Goal: Task Accomplishment & Management: Use online tool/utility

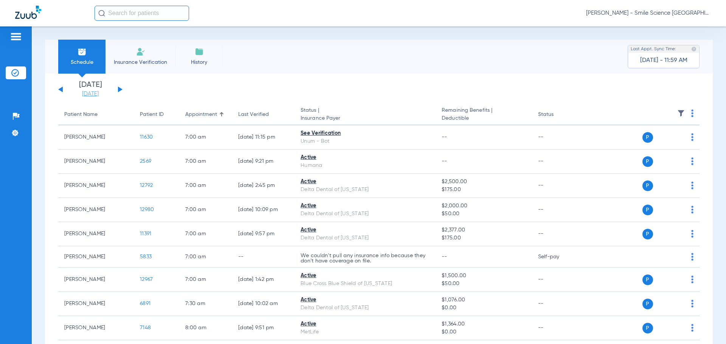
click at [97, 92] on link "[DATE]" at bounding box center [90, 94] width 45 height 8
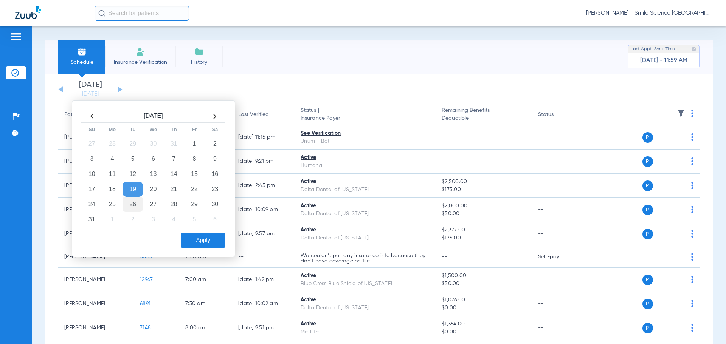
click at [133, 207] on td "26" at bounding box center [132, 204] width 20 height 15
click at [204, 243] on button "Apply" at bounding box center [203, 240] width 45 height 15
click at [207, 243] on div "Schedule Insurance Verification History Last Appt. Sync Time: [DATE] - 11:59 AM…" at bounding box center [379, 185] width 694 height 318
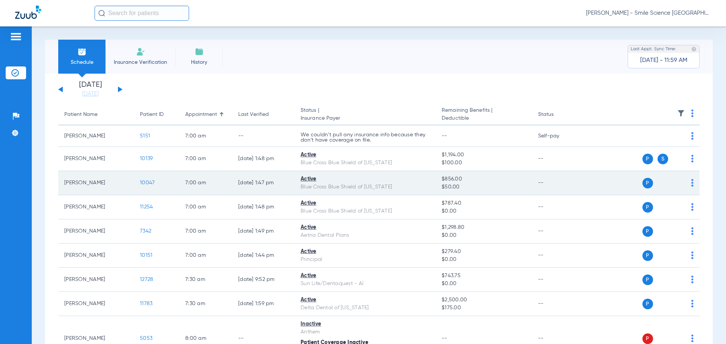
click at [152, 184] on span "10047" at bounding box center [147, 182] width 15 height 5
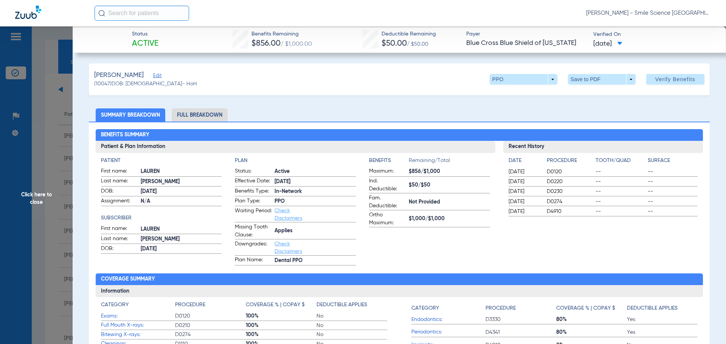
click at [171, 14] on input "text" at bounding box center [141, 13] width 94 height 15
type input "l"
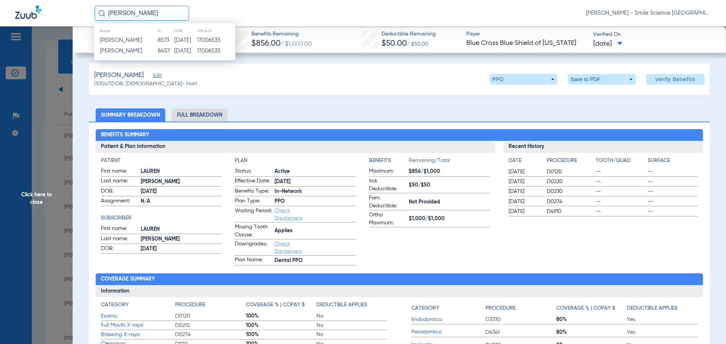
type input "[PERSON_NAME]"
click at [132, 57] on div "Name ID DOB Office ID [PERSON_NAME] 8573 [DATE] 17006535 [PERSON_NAME] 8457 [DA…" at bounding box center [165, 42] width 142 height 38
click at [132, 52] on span "[PERSON_NAME]" at bounding box center [121, 51] width 42 height 6
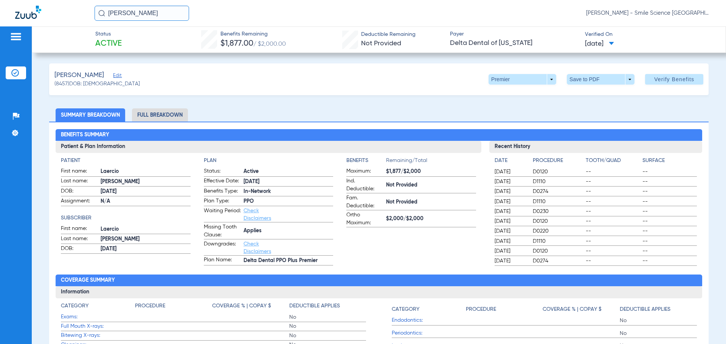
drag, startPoint x: 152, startPoint y: 14, endPoint x: 6, endPoint y: 26, distance: 146.4
click at [11, 28] on app-portal-wrapper "[PERSON_NAME] [PERSON_NAME] - Smile Science Chicago Patients Insurance Verifica…" at bounding box center [363, 185] width 726 height 371
type input "ASIM PR"
click at [115, 41] on strong "[PERSON_NAME]" at bounding box center [121, 40] width 43 height 6
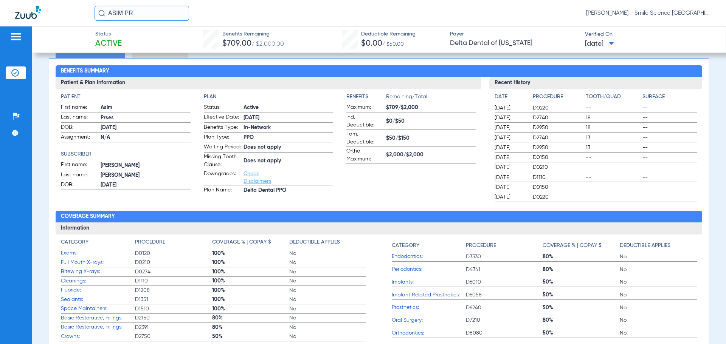
scroll to position [113, 0]
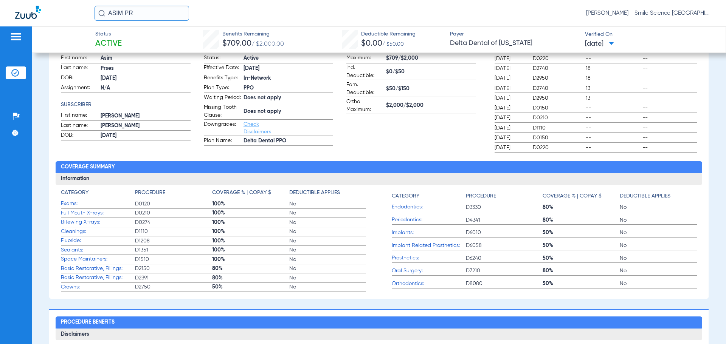
drag, startPoint x: 151, startPoint y: 16, endPoint x: 63, endPoint y: 15, distance: 87.7
click at [68, 17] on div "ASIM PR [PERSON_NAME] - Smile Science [GEOGRAPHIC_DATA]" at bounding box center [363, 13] width 726 height 26
click at [135, 18] on input "ASIM PR" at bounding box center [141, 13] width 94 height 15
type input "[PERSON_NAME]"
